Goal: Task Accomplishment & Management: Complete application form

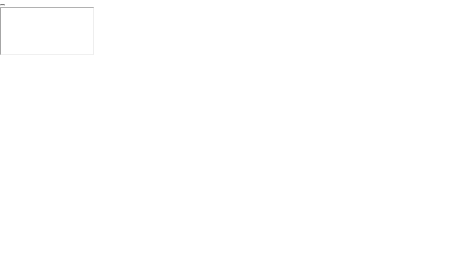
click div "End Proctoring Session"
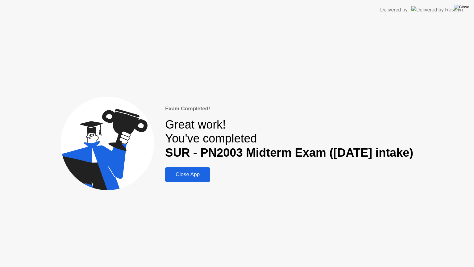
click at [467, 8] on img at bounding box center [461, 7] width 15 height 5
